Goal: Information Seeking & Learning: Learn about a topic

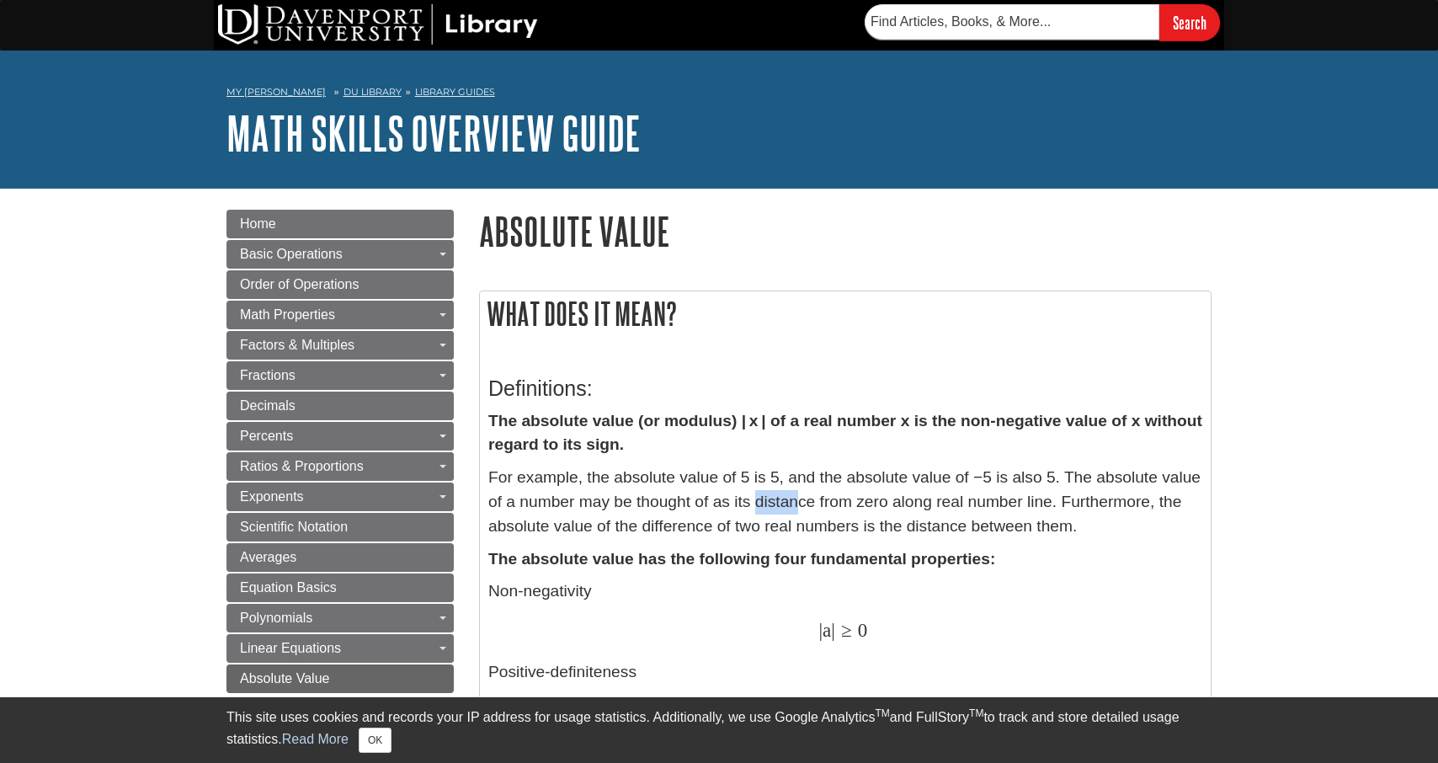
drag, startPoint x: 754, startPoint y: 508, endPoint x: 798, endPoint y: 509, distance: 44.6
click at [798, 509] on p "For example, the absolute value of 5 is 5, and the absolute value of −5 is also…" at bounding box center [845, 502] width 714 height 72
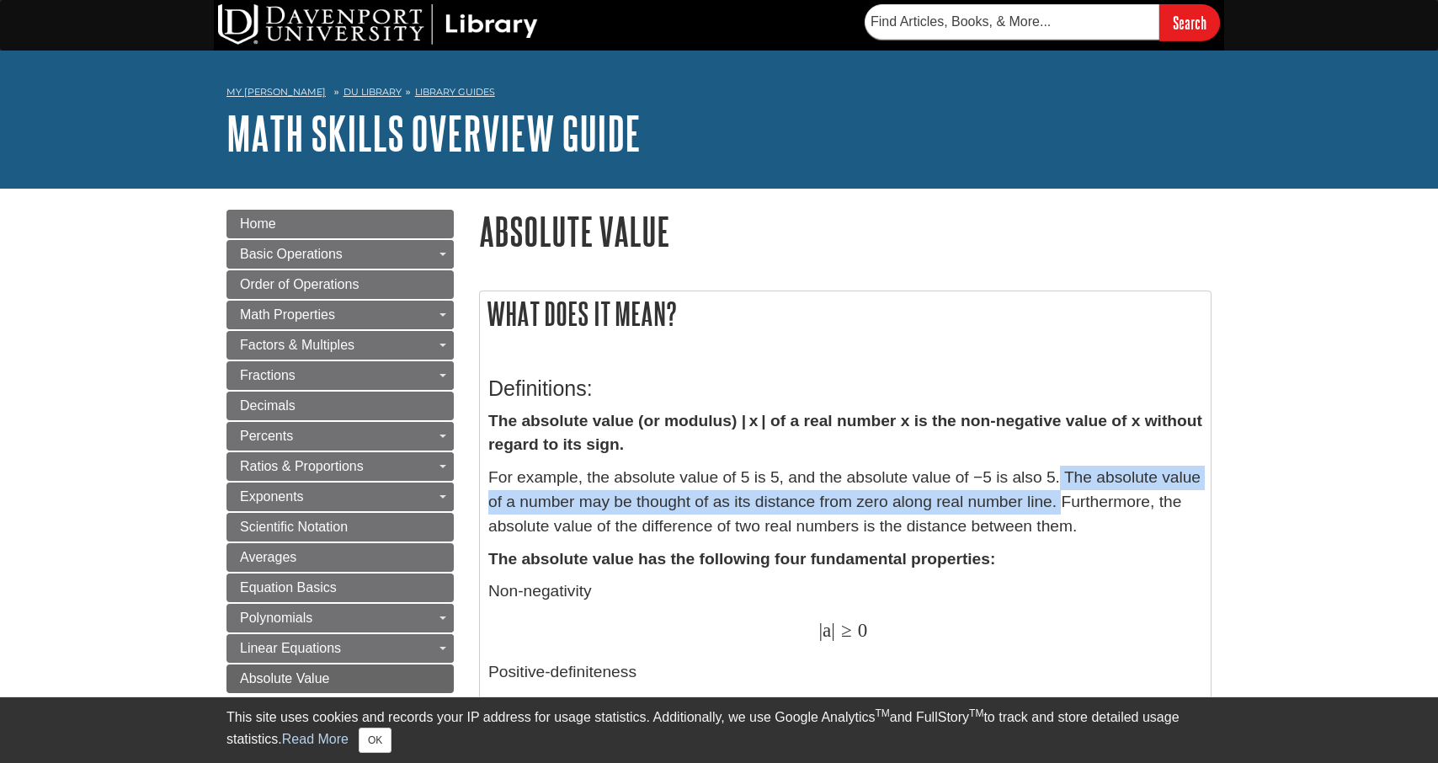
drag, startPoint x: 1062, startPoint y: 475, endPoint x: 1061, endPoint y: 496, distance: 21.1
click at [1061, 496] on p "For example, the absolute value of 5 is 5, and the absolute value of −5 is also…" at bounding box center [845, 502] width 714 height 72
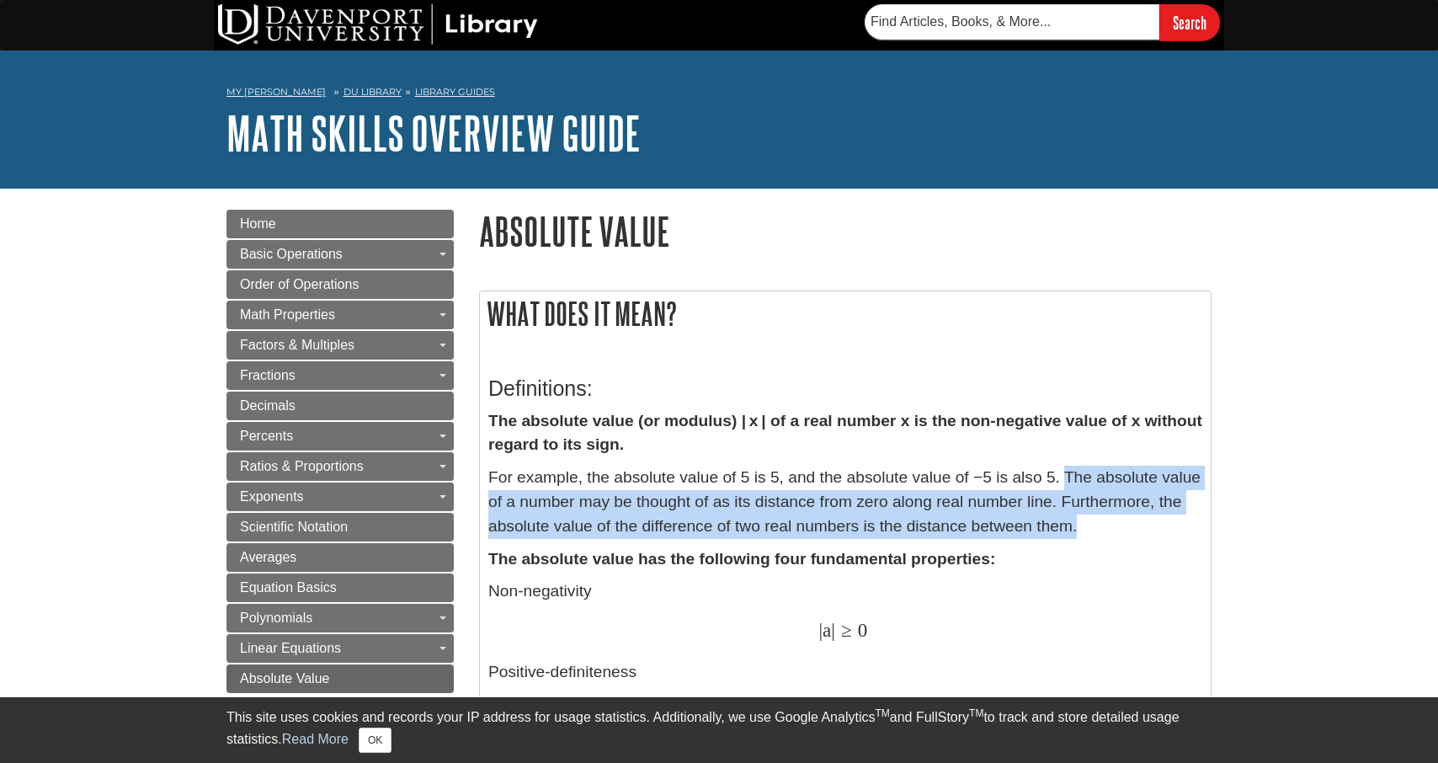
drag, startPoint x: 1065, startPoint y: 479, endPoint x: 1078, endPoint y: 524, distance: 46.4
click at [1078, 524] on p "For example, the absolute value of 5 is 5, and the absolute value of −5 is also…" at bounding box center [845, 502] width 714 height 72
copy p "The absolute value of a number may be thought of as its distance from zero alon…"
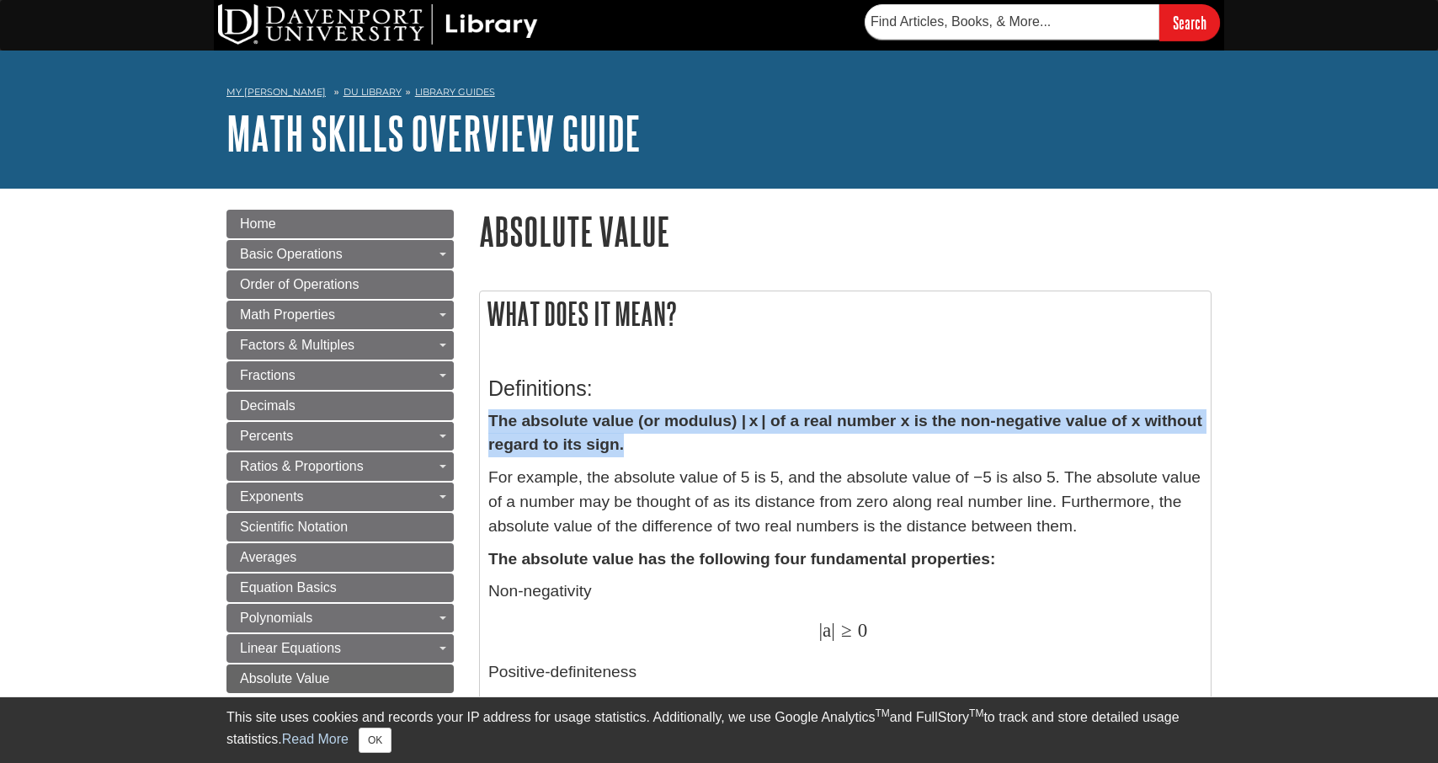
drag, startPoint x: 656, startPoint y: 448, endPoint x: 489, endPoint y: 431, distance: 167.6
click at [489, 431] on p "The absolute value (or modulus) | x | of a real number x is the non-negative va…" at bounding box center [845, 433] width 714 height 49
copy strong "The absolute value (or modulus) | x | of a real number x is the non-negative va…"
